Goal: Navigation & Orientation: Find specific page/section

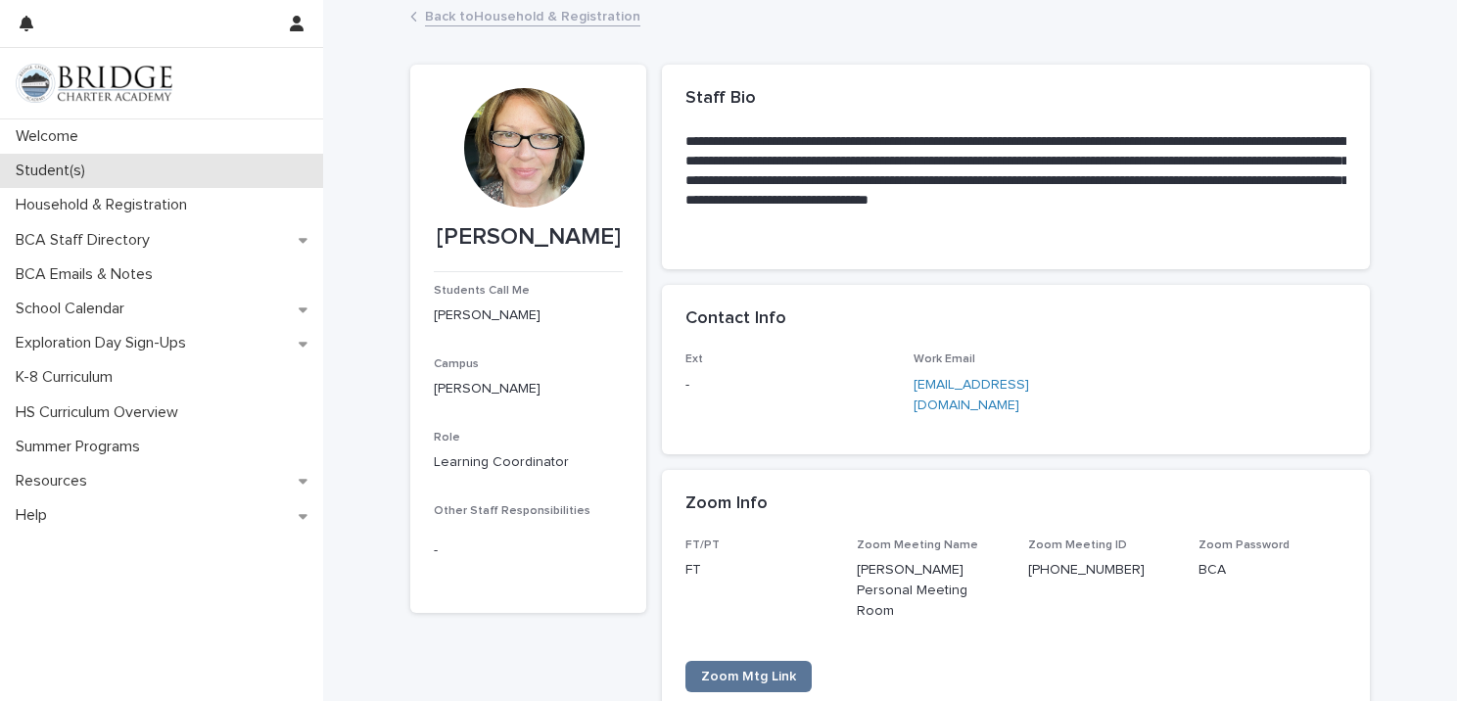
click at [84, 171] on p "Student(s)" at bounding box center [54, 171] width 93 height 19
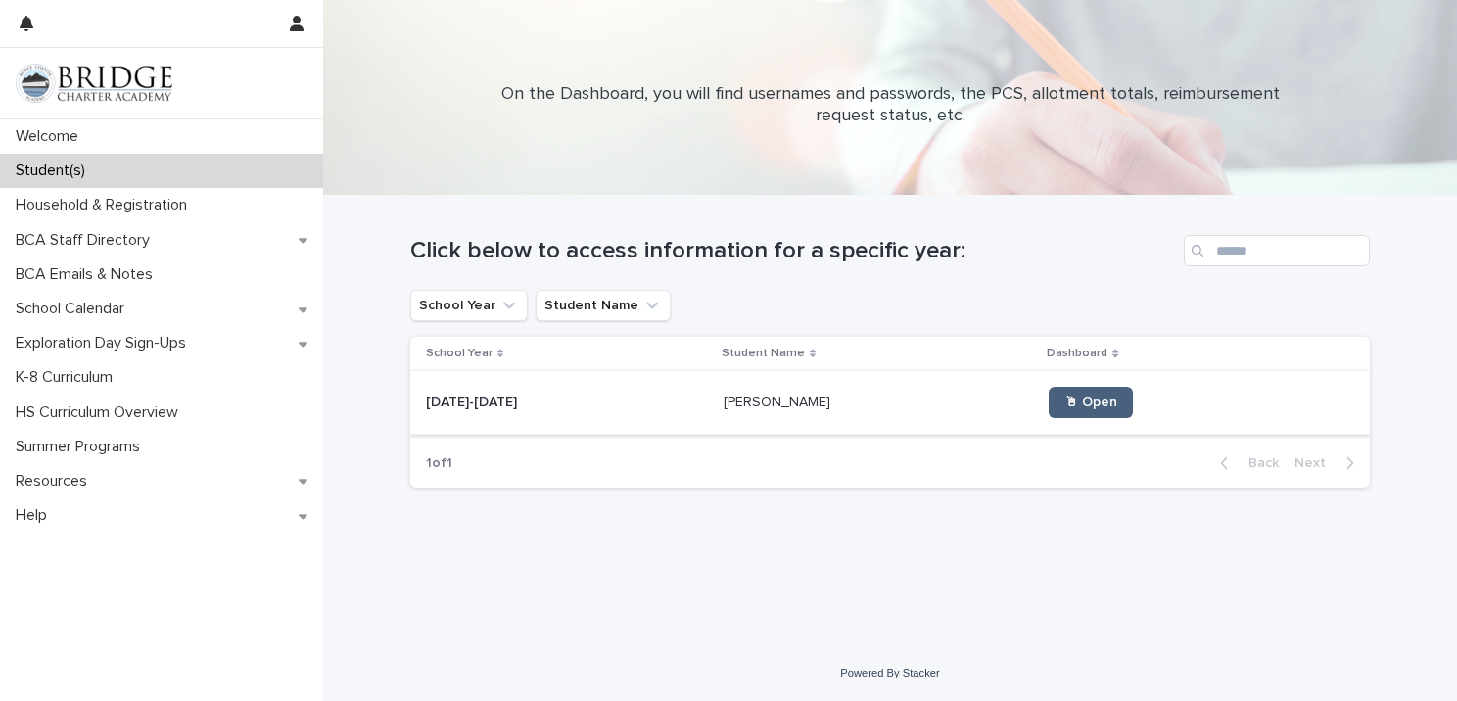
click at [1091, 399] on span "🖱 Open" at bounding box center [1090, 403] width 53 height 14
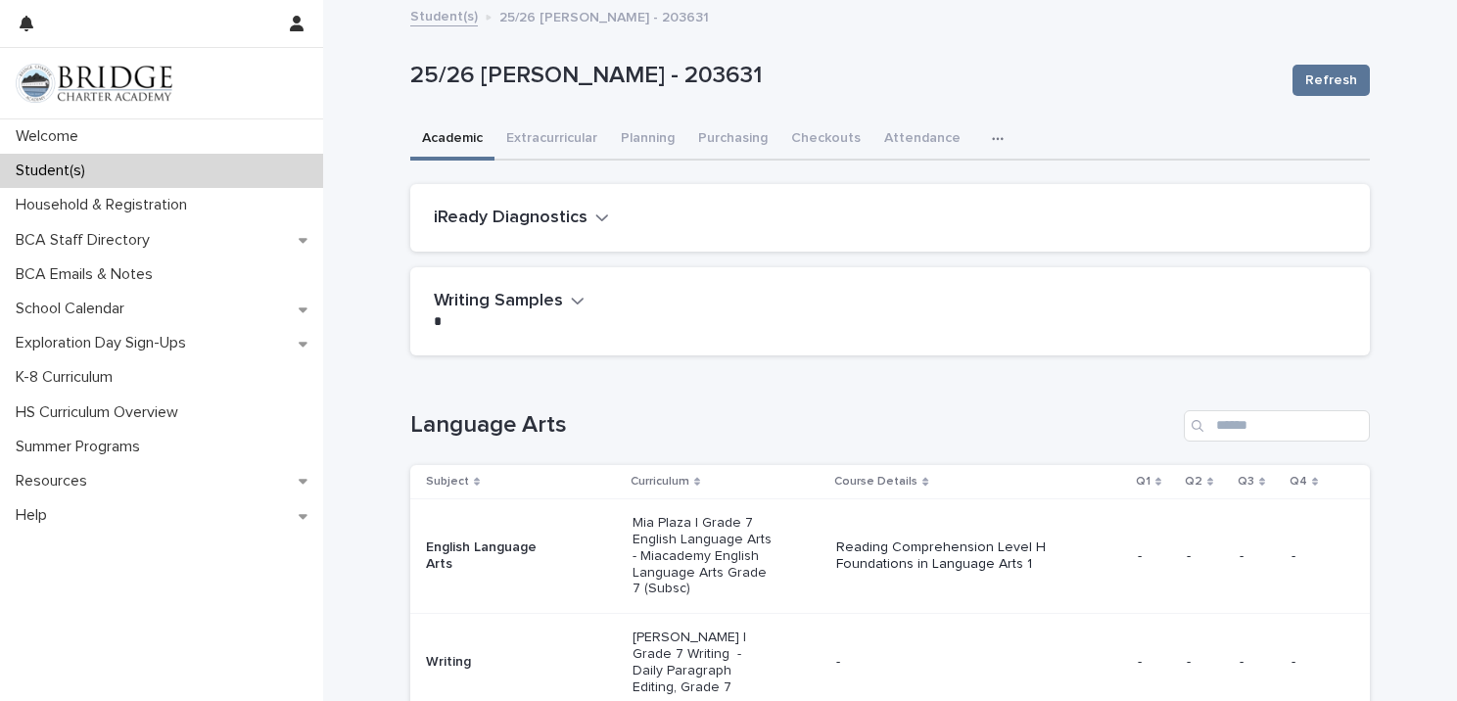
click at [992, 137] on icon "button" at bounding box center [998, 139] width 12 height 14
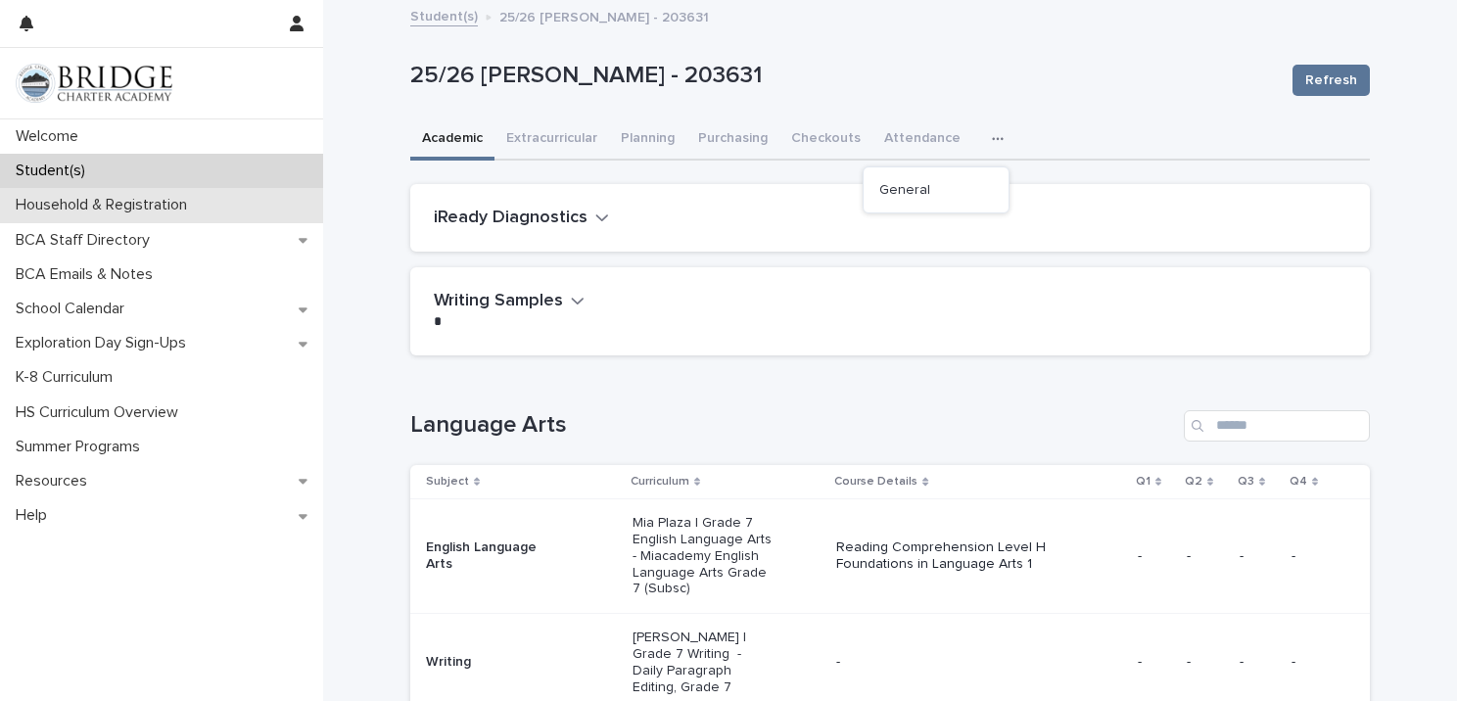
click at [78, 204] on p "Household & Registration" at bounding box center [105, 205] width 195 height 19
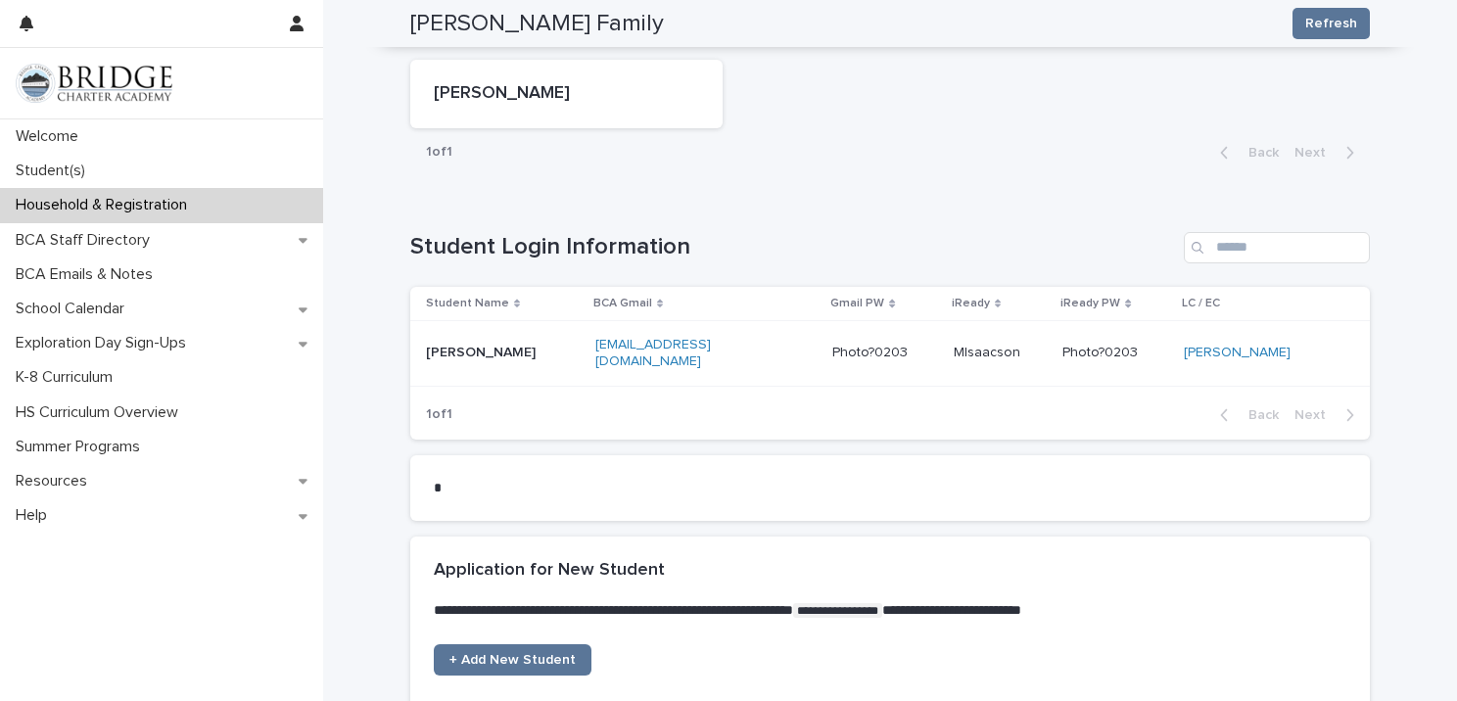
scroll to position [1085, 0]
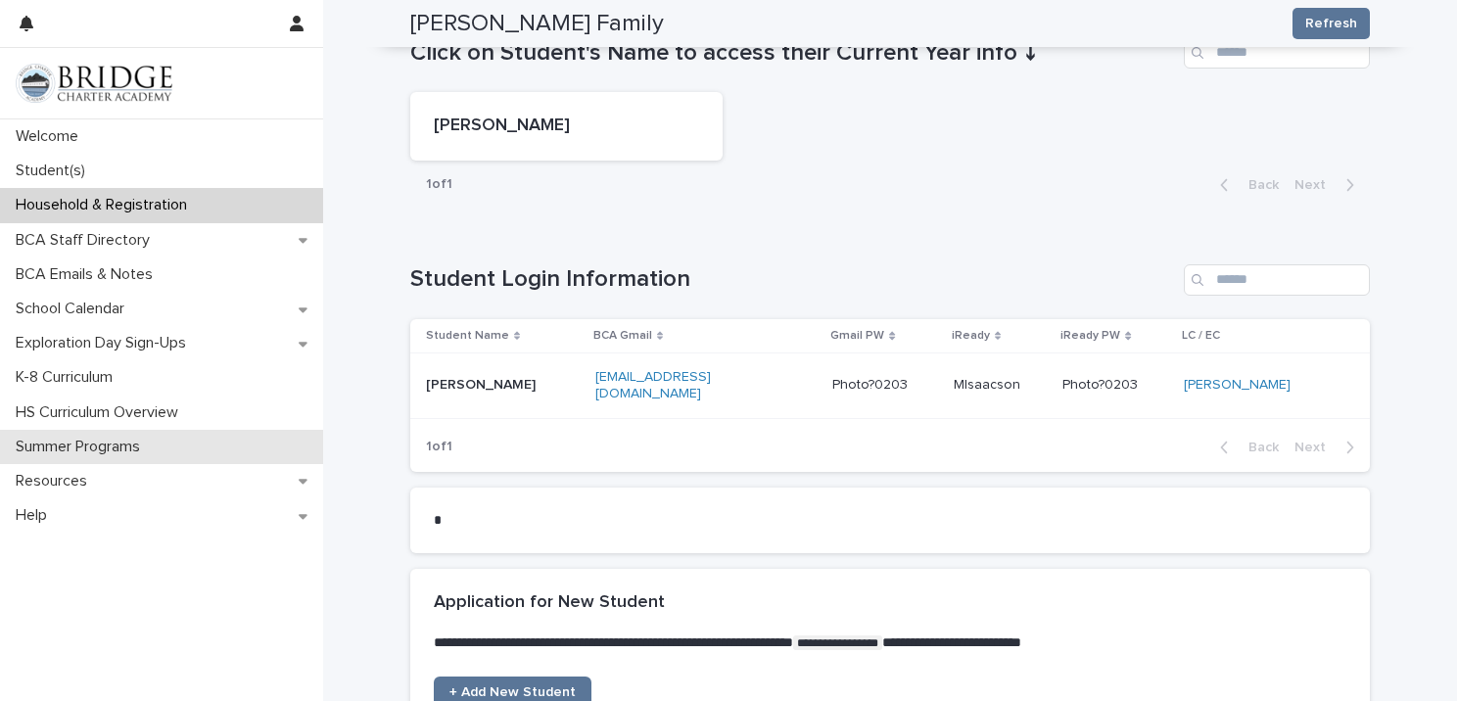
click at [88, 442] on p "Summer Programs" at bounding box center [82, 447] width 148 height 19
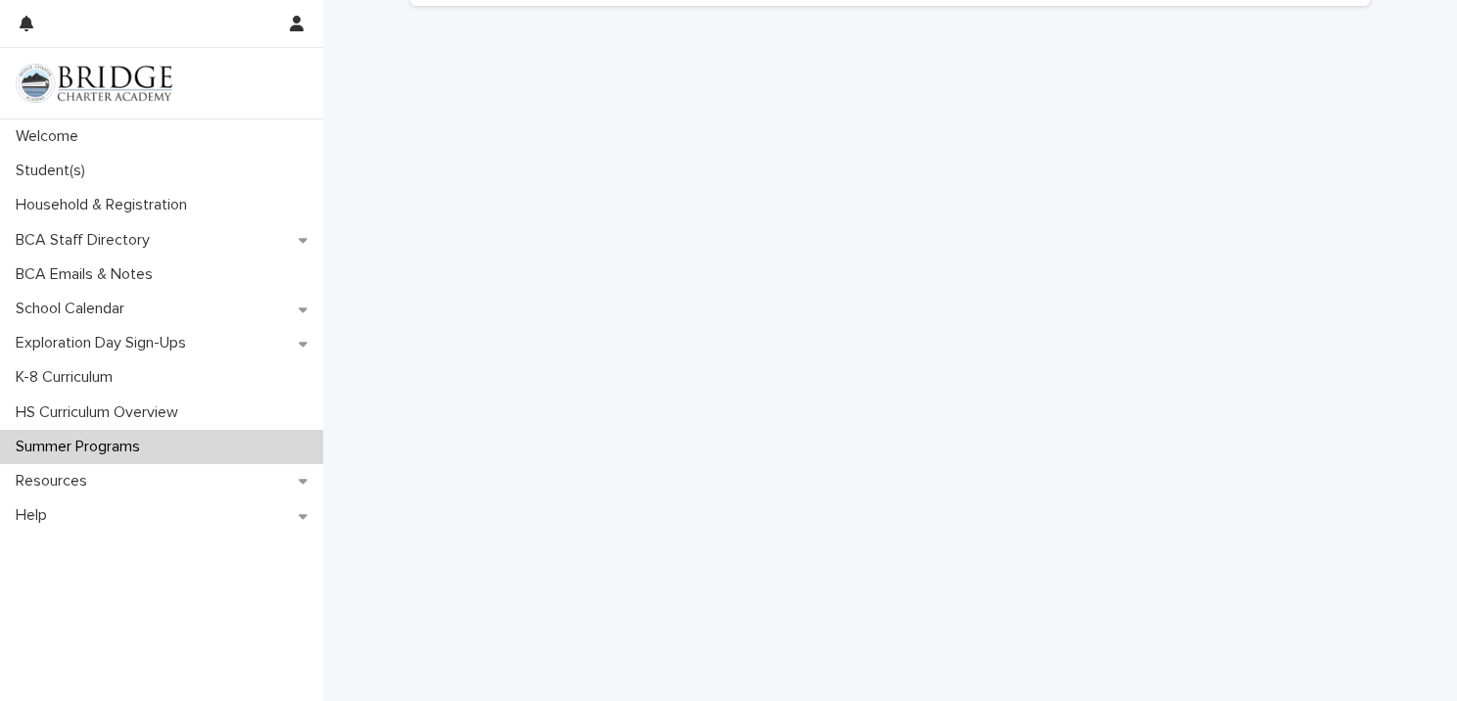
scroll to position [317, 0]
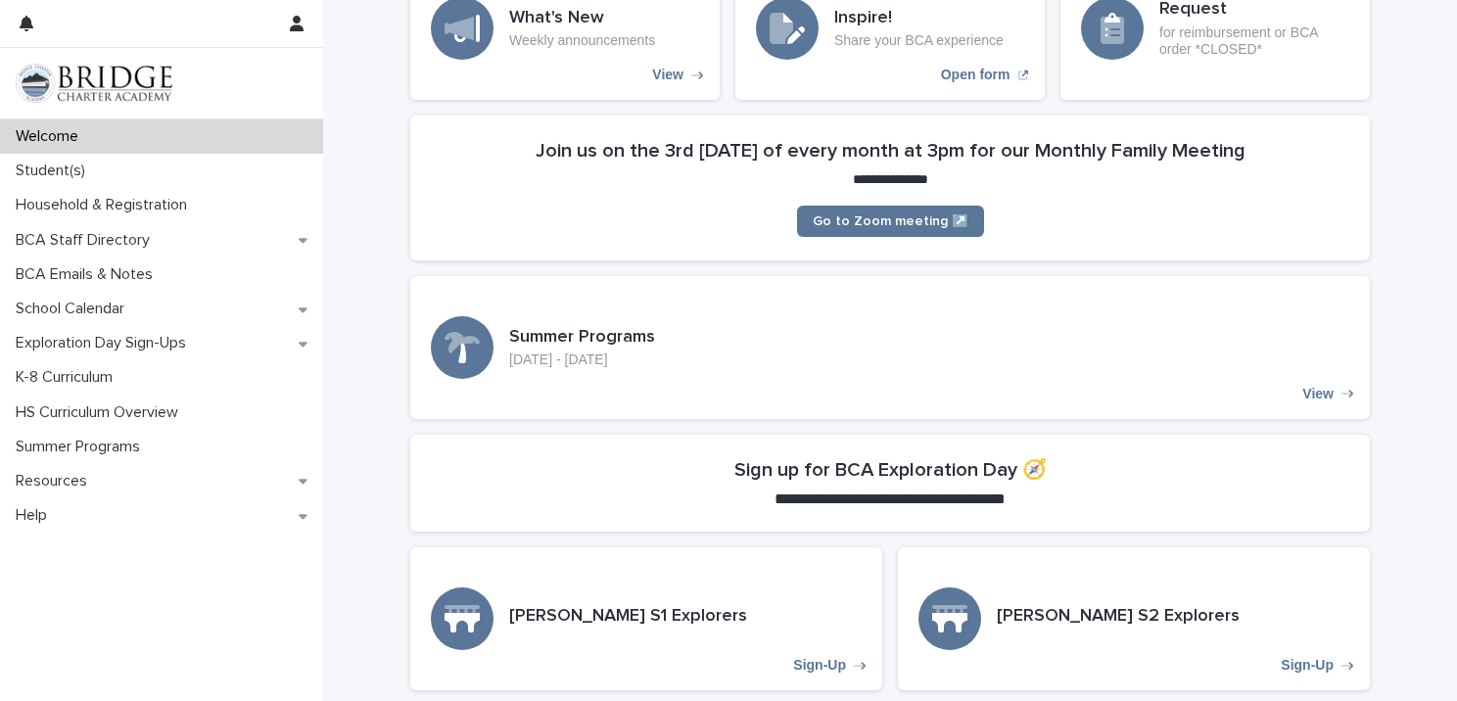
scroll to position [294, 0]
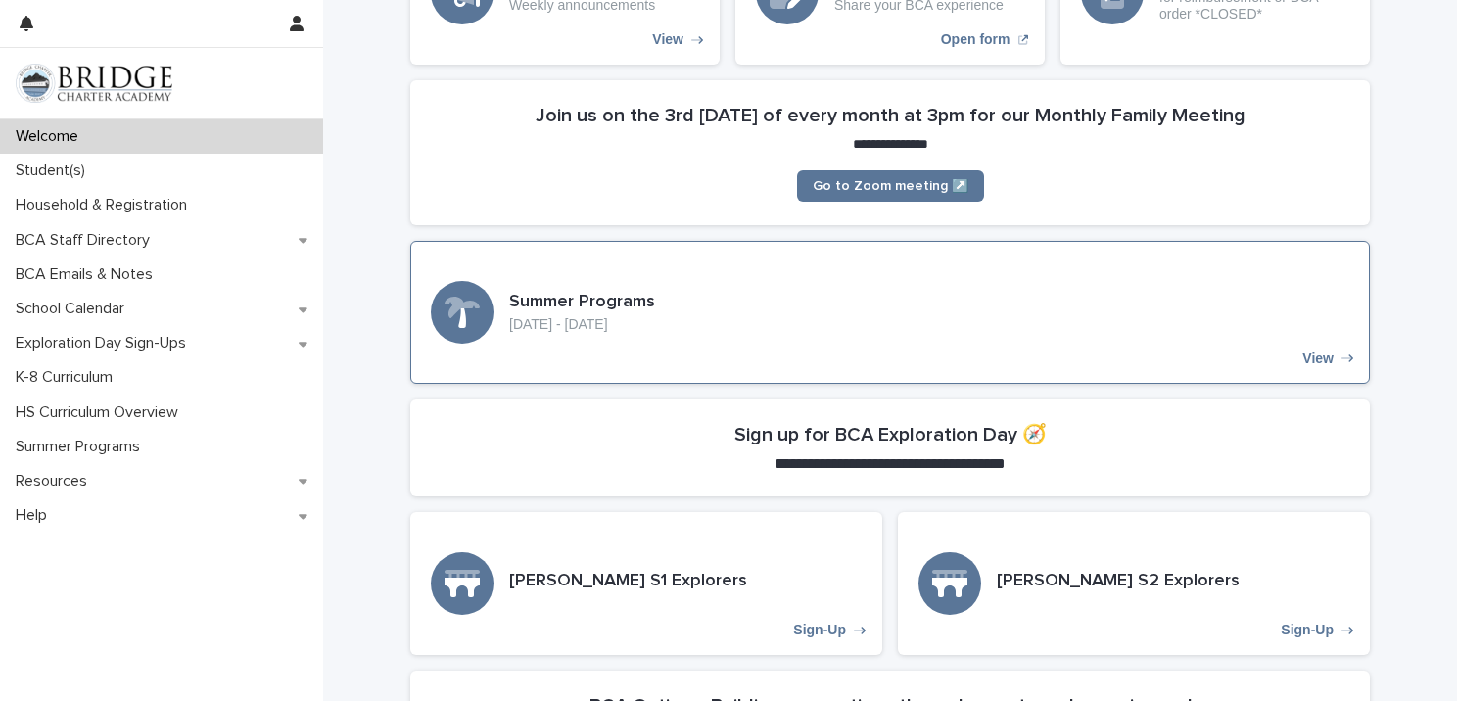
click at [1308, 362] on p "View" at bounding box center [1317, 359] width 31 height 17
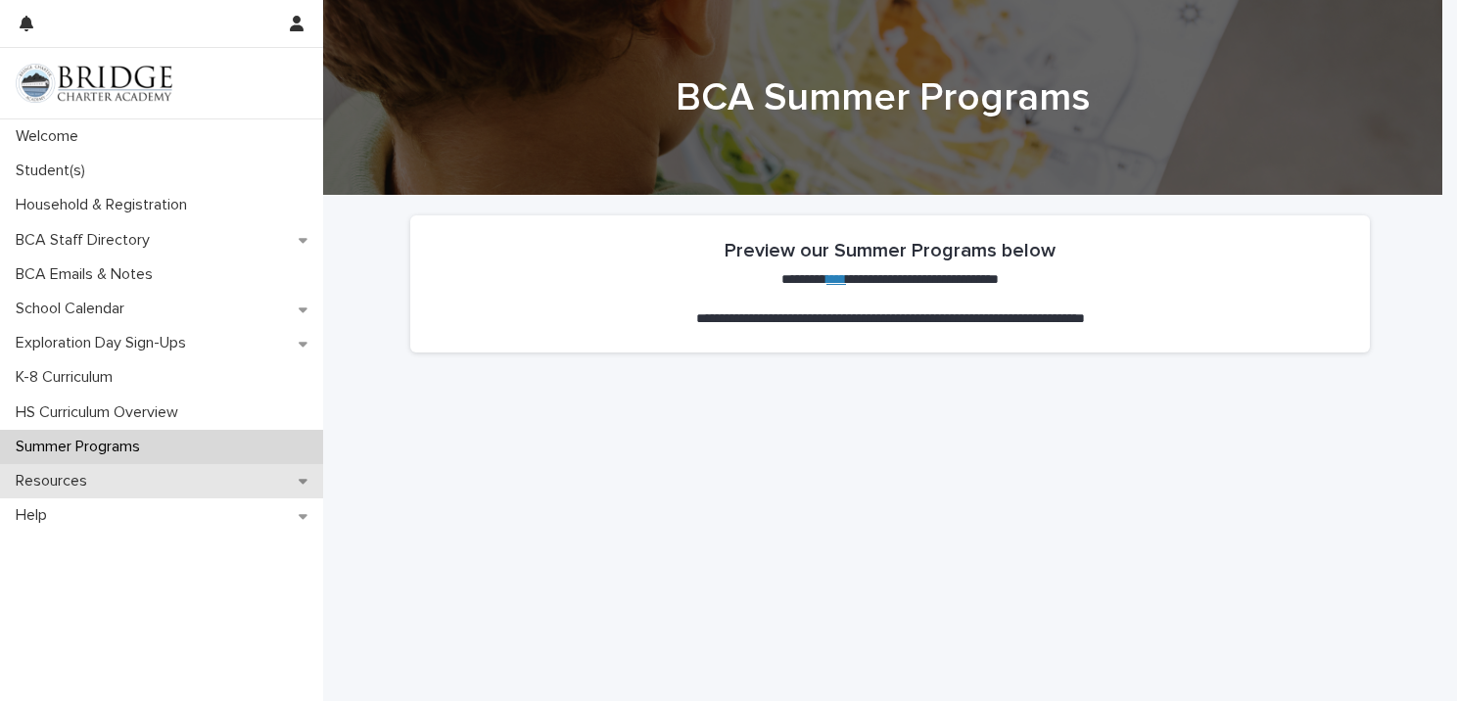
click at [76, 475] on p "Resources" at bounding box center [55, 481] width 95 height 19
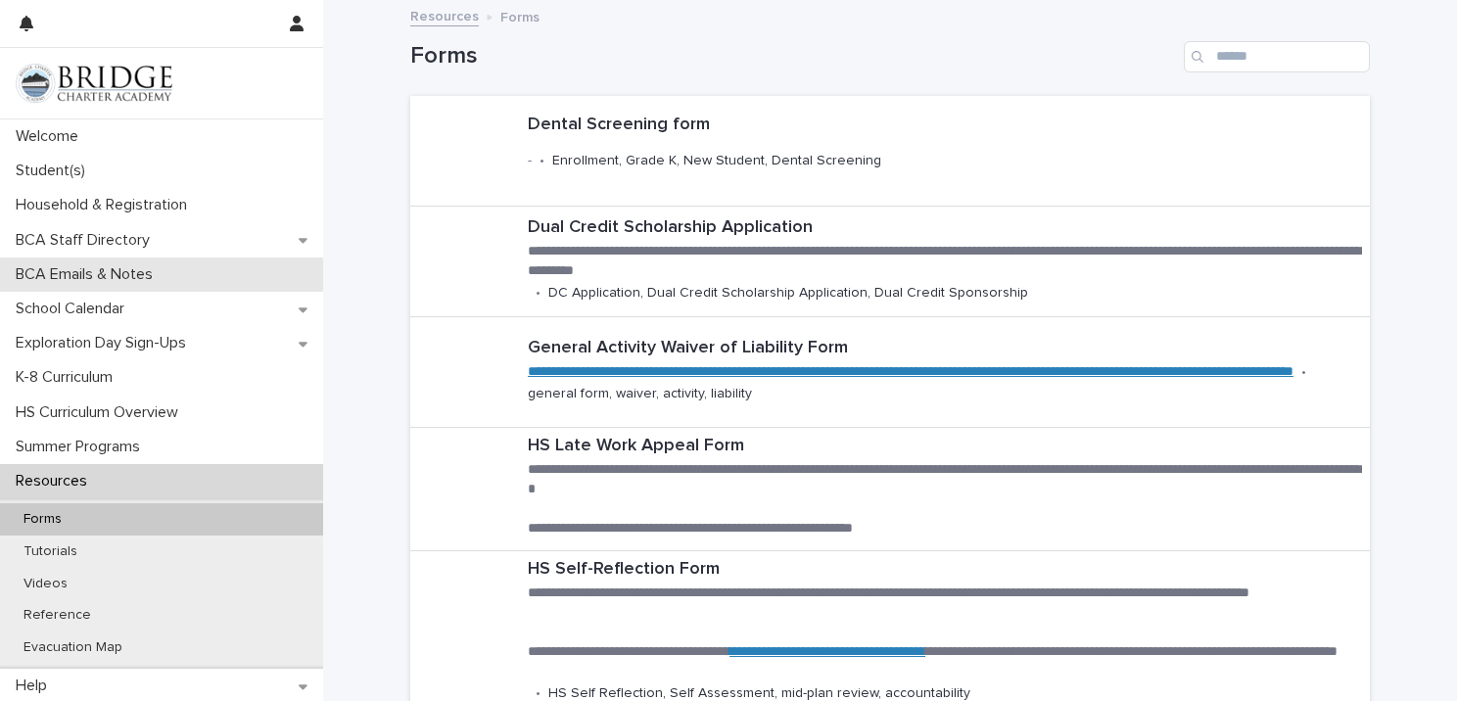
click at [73, 273] on p "BCA Emails & Notes" at bounding box center [88, 274] width 161 height 19
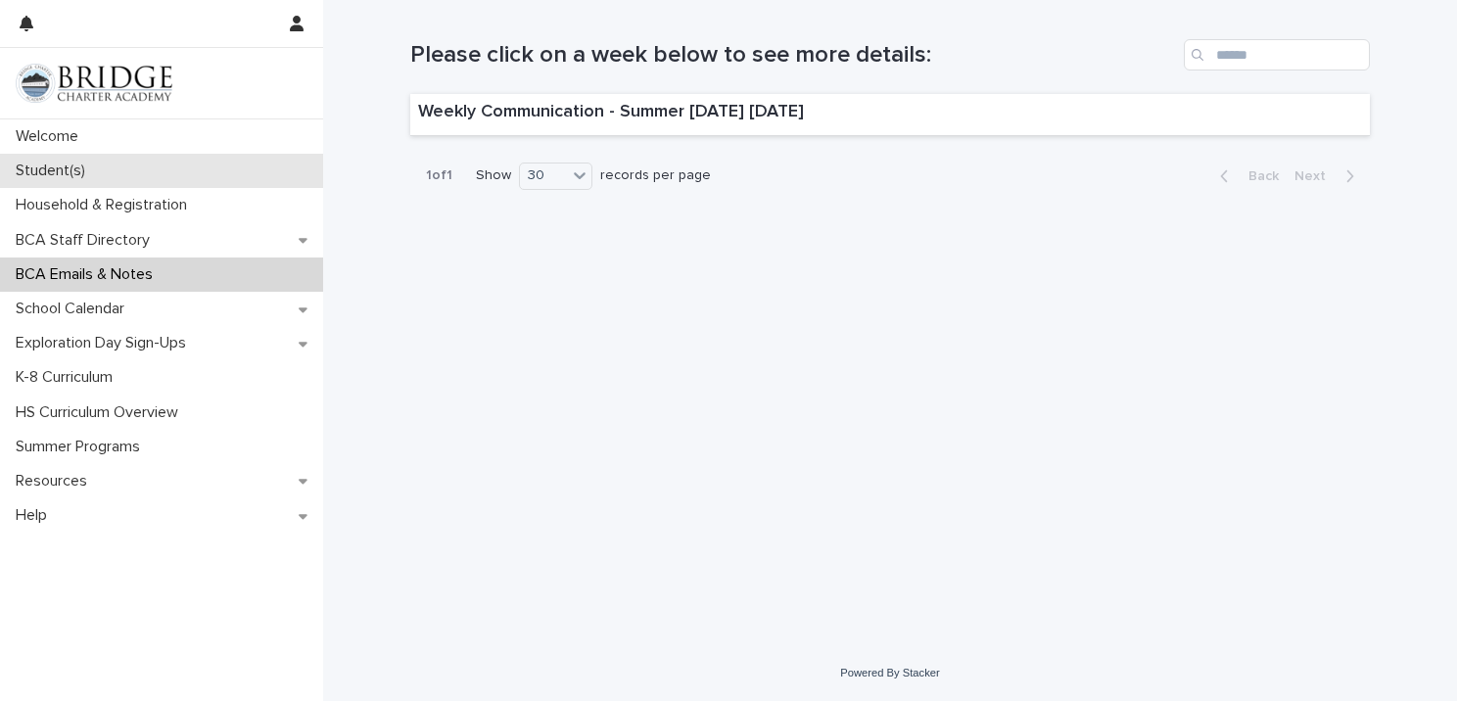
click at [73, 169] on p "Student(s)" at bounding box center [54, 171] width 93 height 19
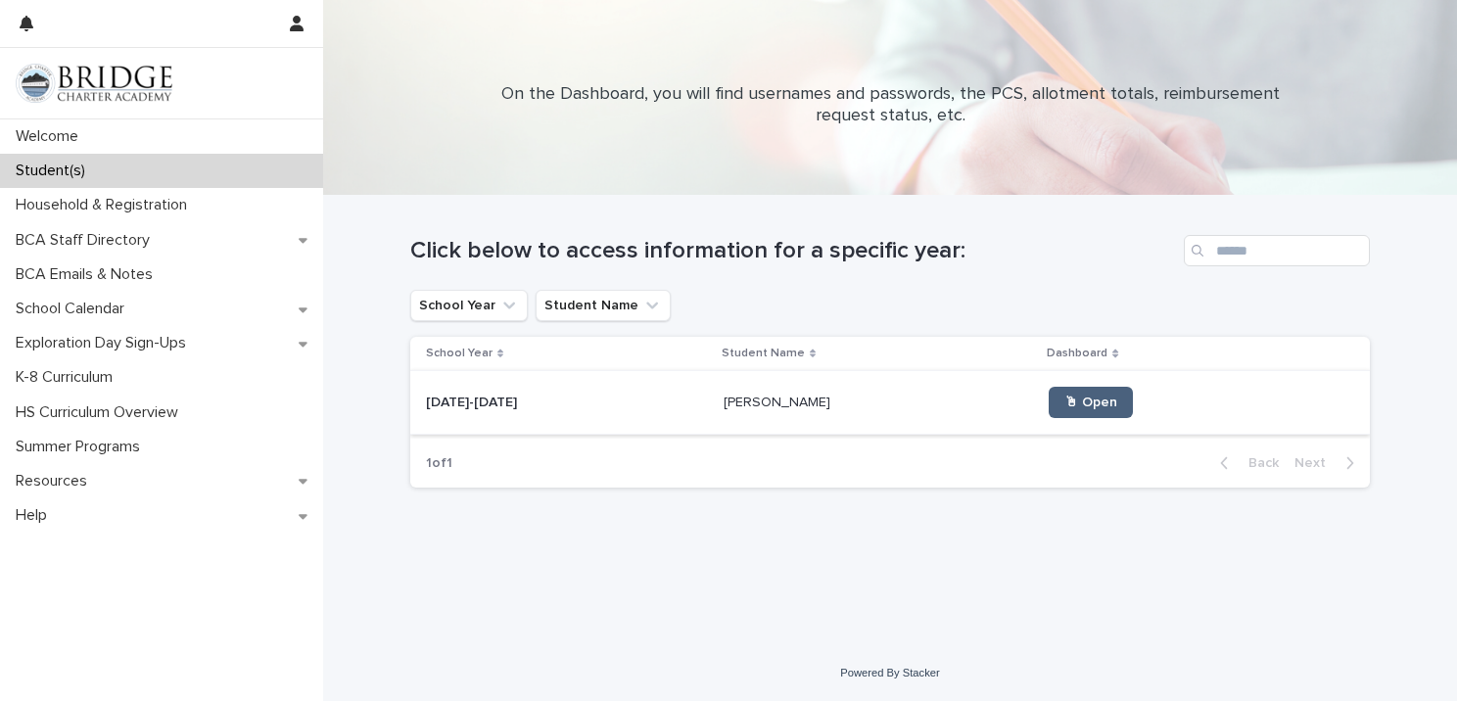
click at [1093, 406] on span "🖱 Open" at bounding box center [1090, 403] width 53 height 14
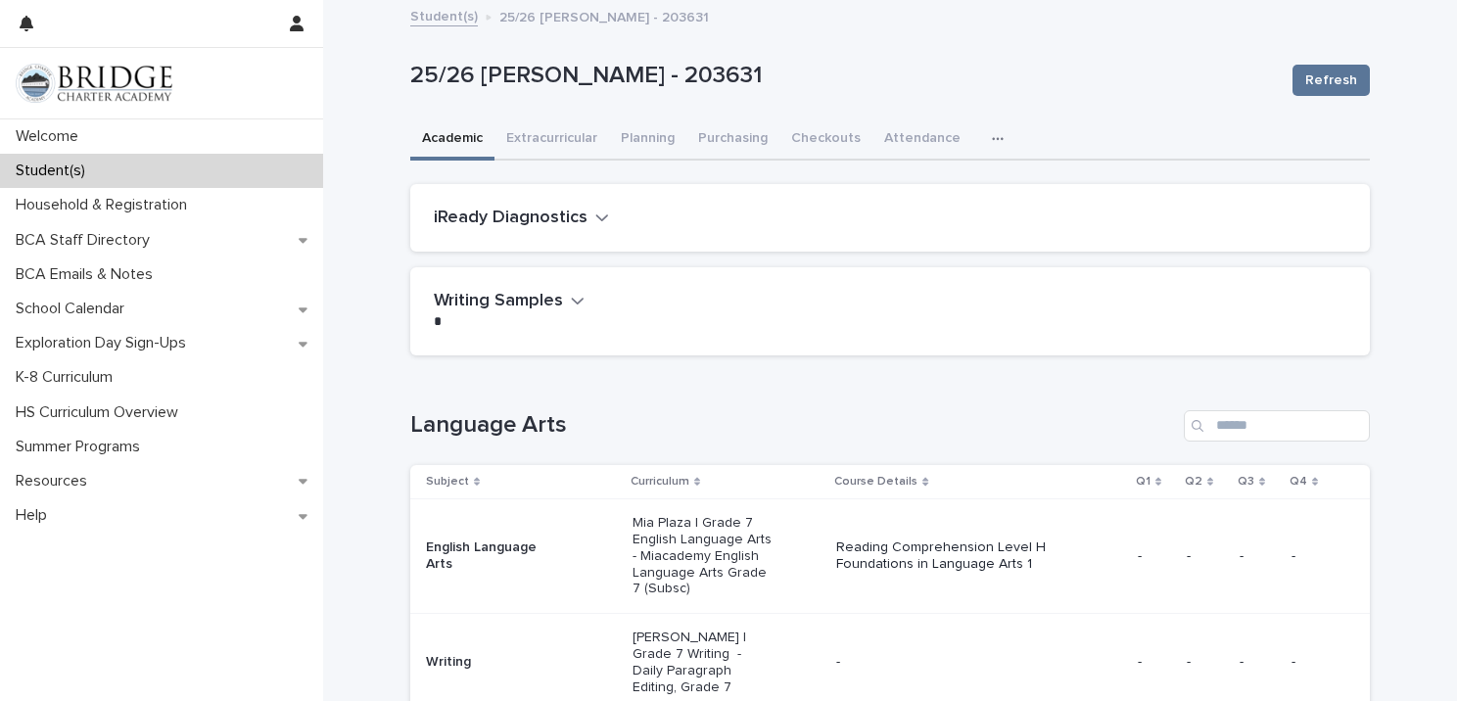
click at [581, 209] on button "iReady Diagnostics" at bounding box center [521, 219] width 175 height 22
